Goal: Information Seeking & Learning: Learn about a topic

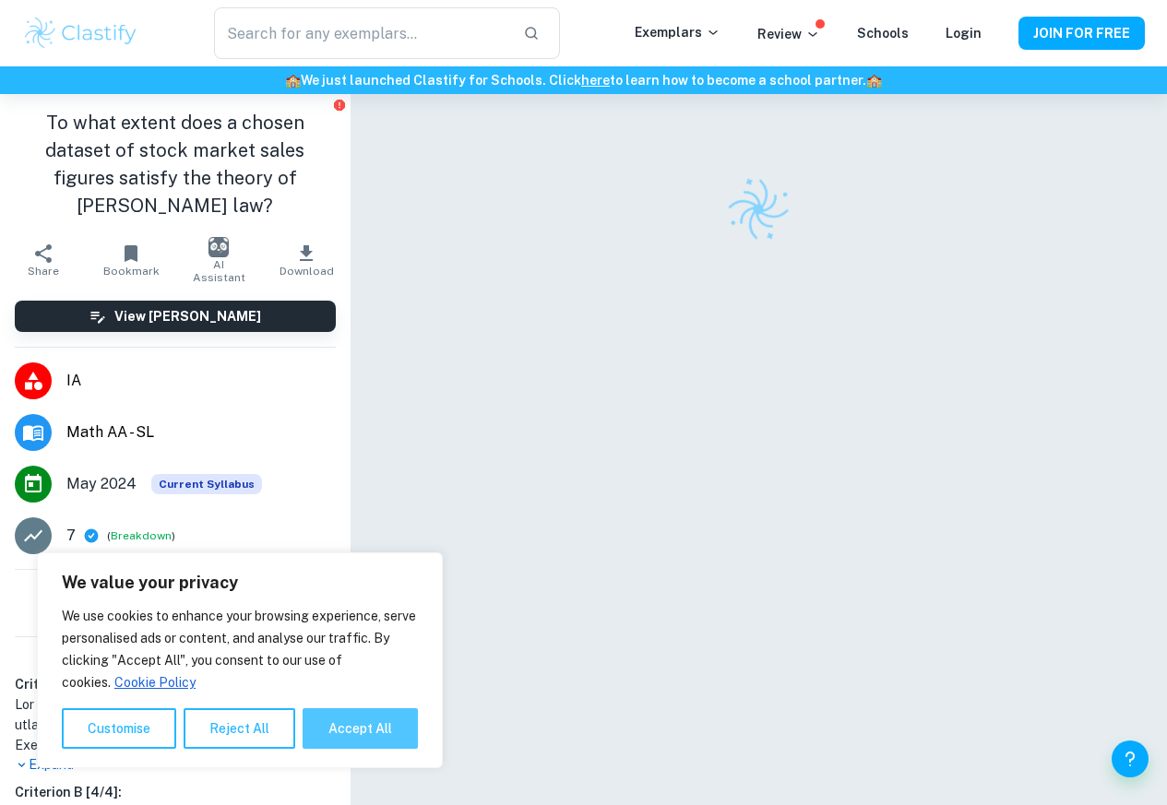
click at [366, 732] on button "Accept All" at bounding box center [360, 729] width 115 height 41
checkbox input "true"
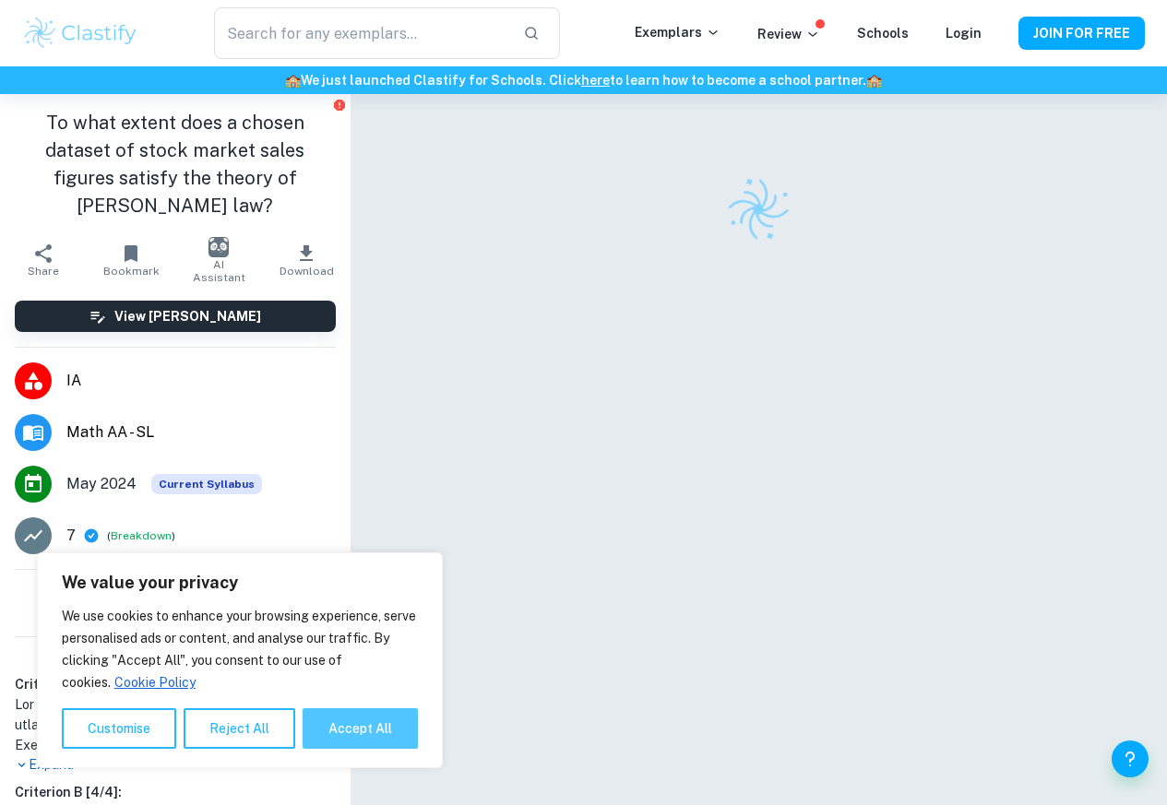
checkbox input "true"
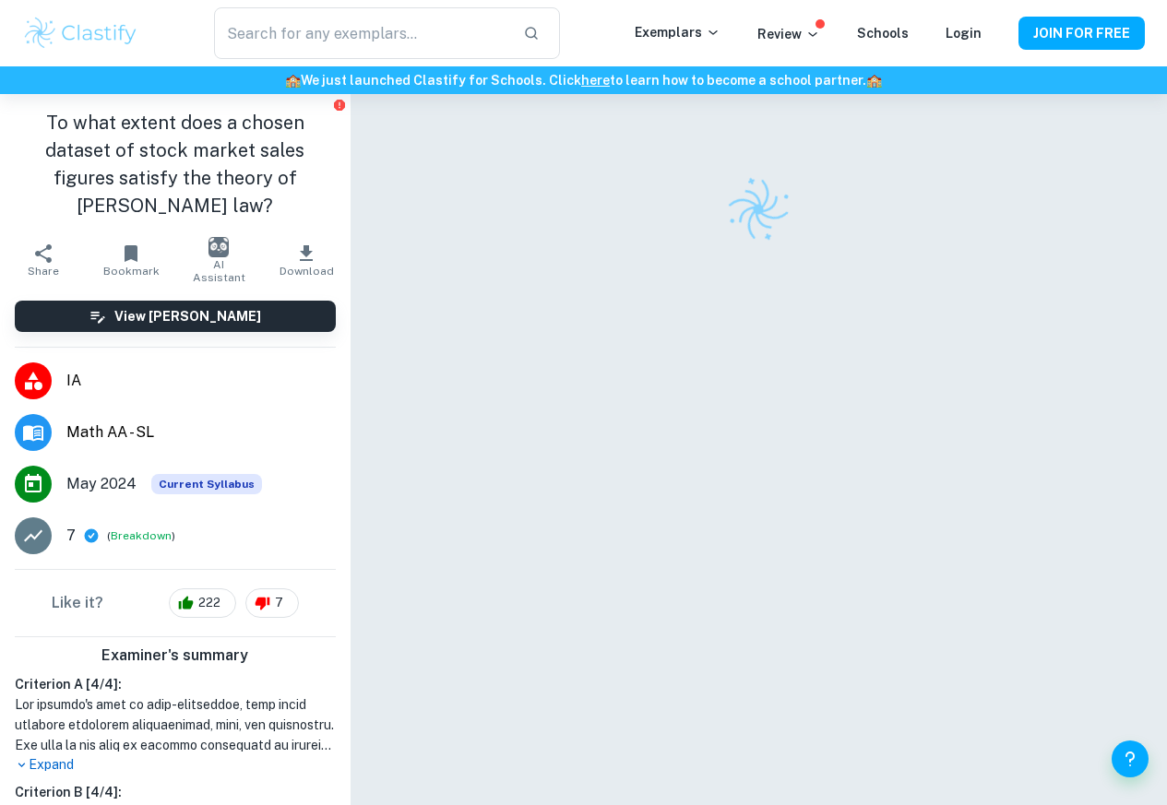
click at [55, 693] on h6 "Criterion A [ 4 / 4 ]:" at bounding box center [175, 684] width 321 height 20
